Goal: Information Seeking & Learning: Learn about a topic

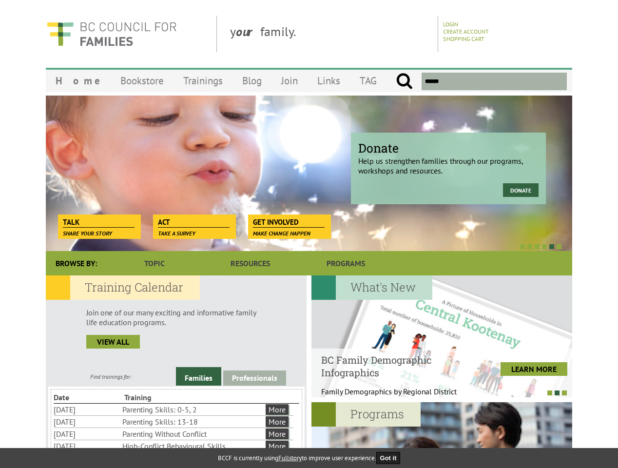
click at [309, 242] on div at bounding box center [298, 246] width 527 height 10
click at [309, 173] on div "Donate Help us strengthen families through our programs, workshops and resource…" at bounding box center [309, 173] width 527 height 156
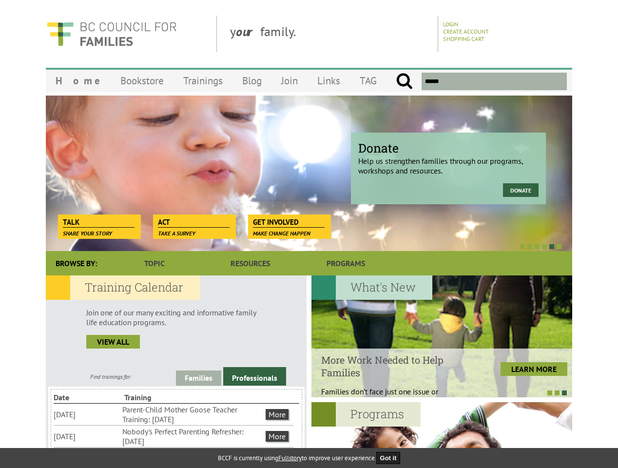
click at [299, 246] on div at bounding box center [298, 246] width 527 height 10
click at [199, 377] on link "Families" at bounding box center [198, 378] width 45 height 15
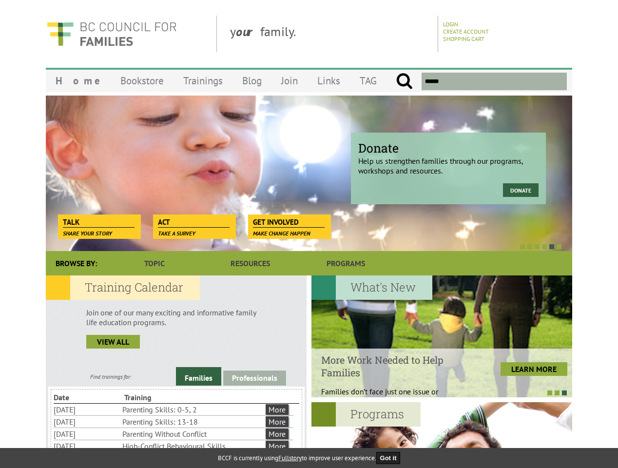
click at [255, 378] on link "Professionals" at bounding box center [254, 378] width 63 height 15
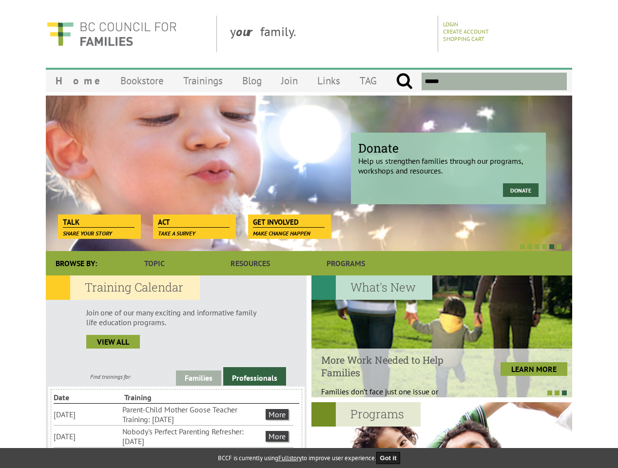
click at [174, 436] on li "Nobody's Perfect Parenting Refresher: [DATE]" at bounding box center [192, 436] width 141 height 21
click at [442, 337] on div at bounding box center [442, 337] width 261 height 122
click at [437, 393] on div at bounding box center [437, 393] width 261 height 10
click at [442, 435] on div at bounding box center [442, 463] width 261 height 122
click at [392, 458] on button "Got it" at bounding box center [389, 458] width 24 height 12
